Goal: Complete application form: Complete application form

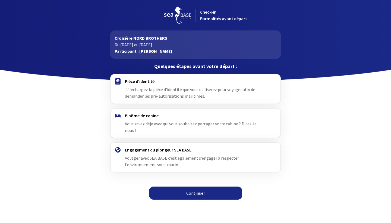
click at [192, 187] on link "Continuer" at bounding box center [195, 192] width 93 height 13
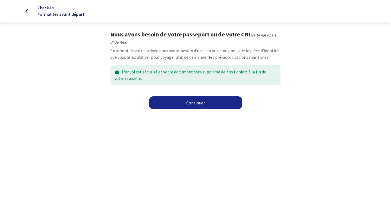
click at [194, 103] on link "Continuer" at bounding box center [195, 102] width 93 height 13
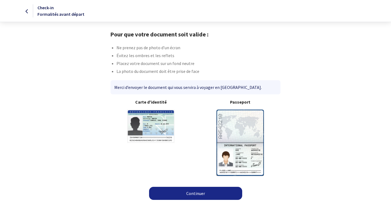
click at [196, 190] on link "Continuer" at bounding box center [195, 193] width 93 height 13
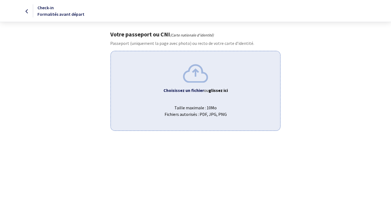
click at [194, 76] on img at bounding box center [195, 73] width 25 height 18
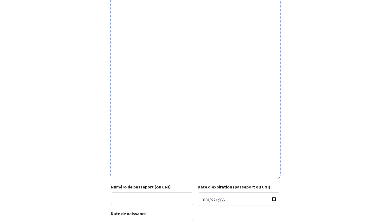
scroll to position [90, 0]
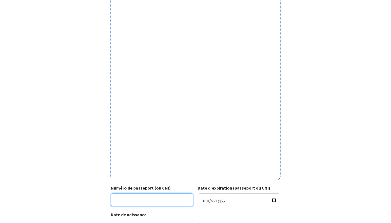
click at [169, 197] on input "Numéro de passeport (ou CNI)" at bounding box center [152, 199] width 83 height 13
type input "23ID859772"
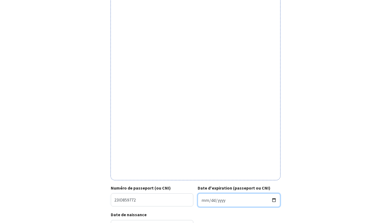
click at [224, 200] on input "Date d'expiration (passeport ou CNI)" at bounding box center [239, 200] width 83 height 14
type input "0033-08-28"
type input "0001-08-28"
click at [221, 203] on input "Date d'expiration (passeport ou CNI)" at bounding box center [239, 200] width 83 height 14
type input "0033-08-28"
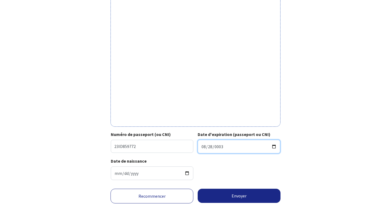
scroll to position [148, 0]
type input "2033-08-28"
click at [252, 195] on button "Envoyer" at bounding box center [239, 195] width 83 height 14
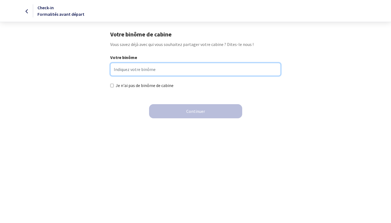
click at [134, 68] on input "Votre binôme" at bounding box center [195, 69] width 170 height 13
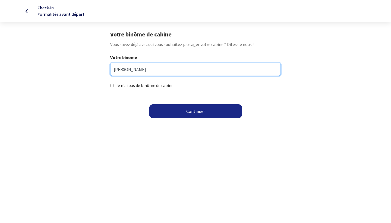
type input "Mathieu Cortial"
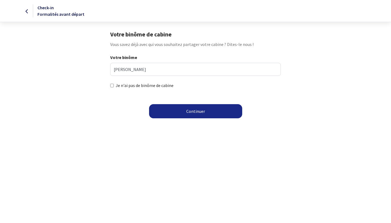
click at [210, 110] on button "Continuer" at bounding box center [195, 111] width 93 height 14
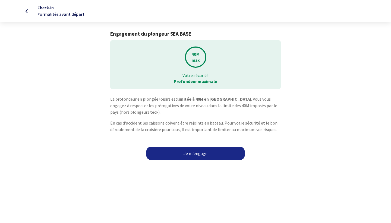
click at [187, 153] on link "Je m'engage" at bounding box center [195, 153] width 98 height 13
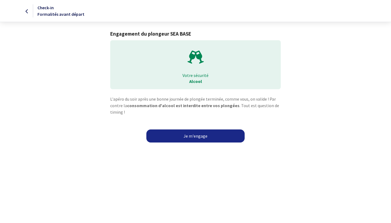
click at [198, 137] on link "Je m'engage" at bounding box center [195, 135] width 98 height 13
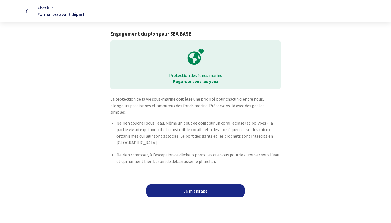
click at [193, 184] on link "Je m'engage" at bounding box center [195, 190] width 98 height 13
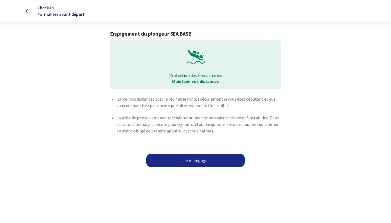
click at [198, 160] on link "Je m'engage" at bounding box center [195, 160] width 98 height 13
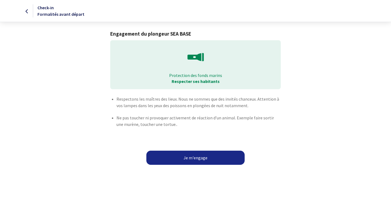
click at [198, 160] on button "Je m'engage" at bounding box center [195, 157] width 98 height 14
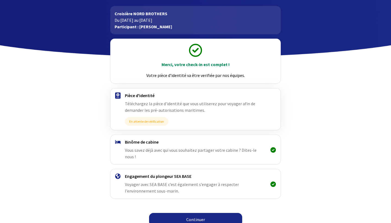
scroll to position [24, 0]
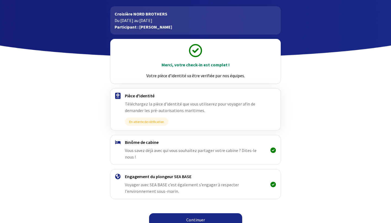
click at [193, 213] on link "Continuer" at bounding box center [195, 219] width 93 height 13
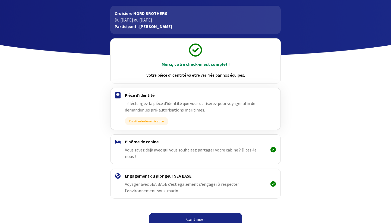
scroll to position [24, 0]
